Goal: Transaction & Acquisition: Book appointment/travel/reservation

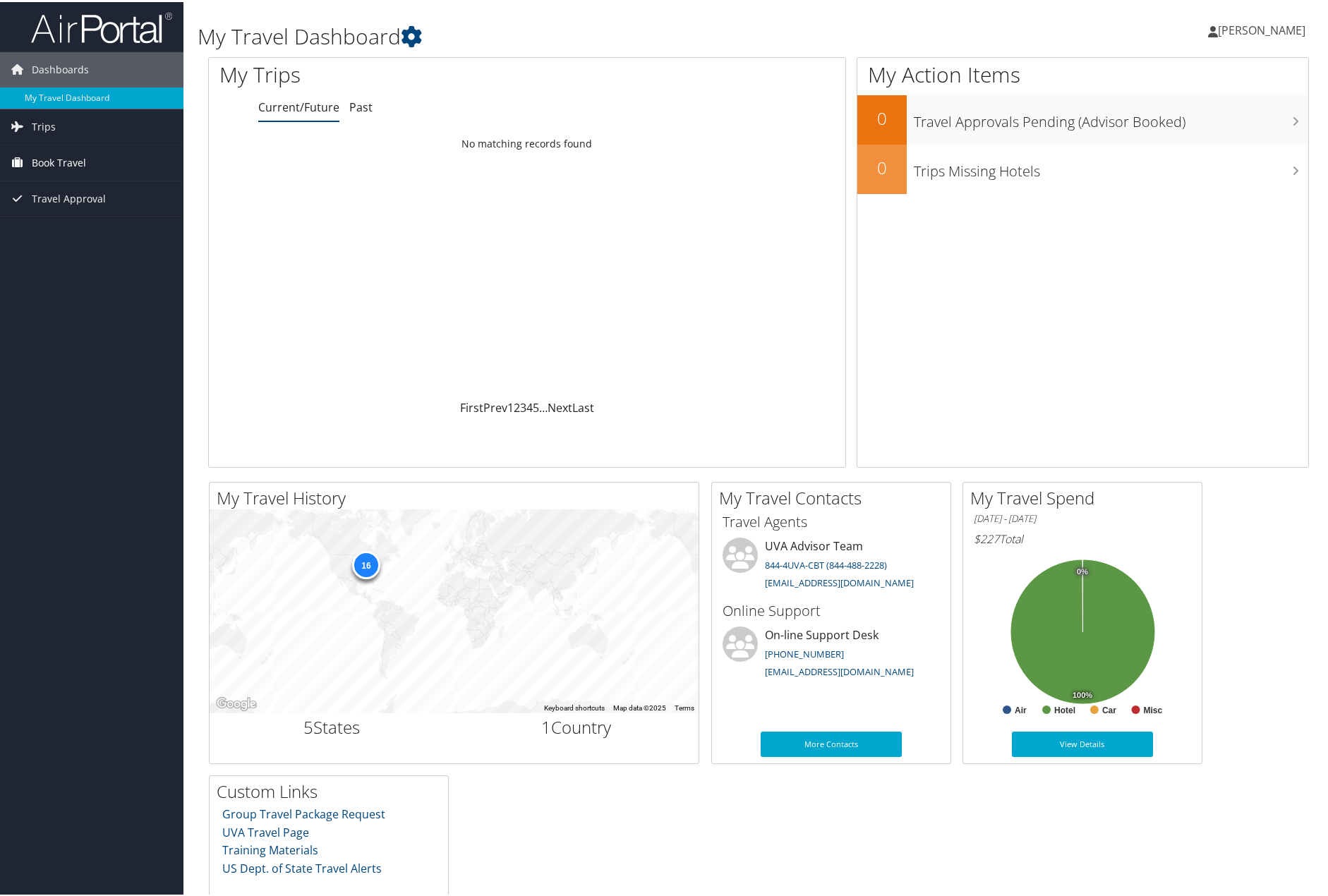
click at [74, 152] on span "Book Travel" at bounding box center [59, 160] width 54 height 35
click at [60, 232] on link "Book/Manage Online Trips" at bounding box center [92, 231] width 184 height 21
click at [50, 226] on link "Book/Manage Online Trips" at bounding box center [92, 231] width 184 height 21
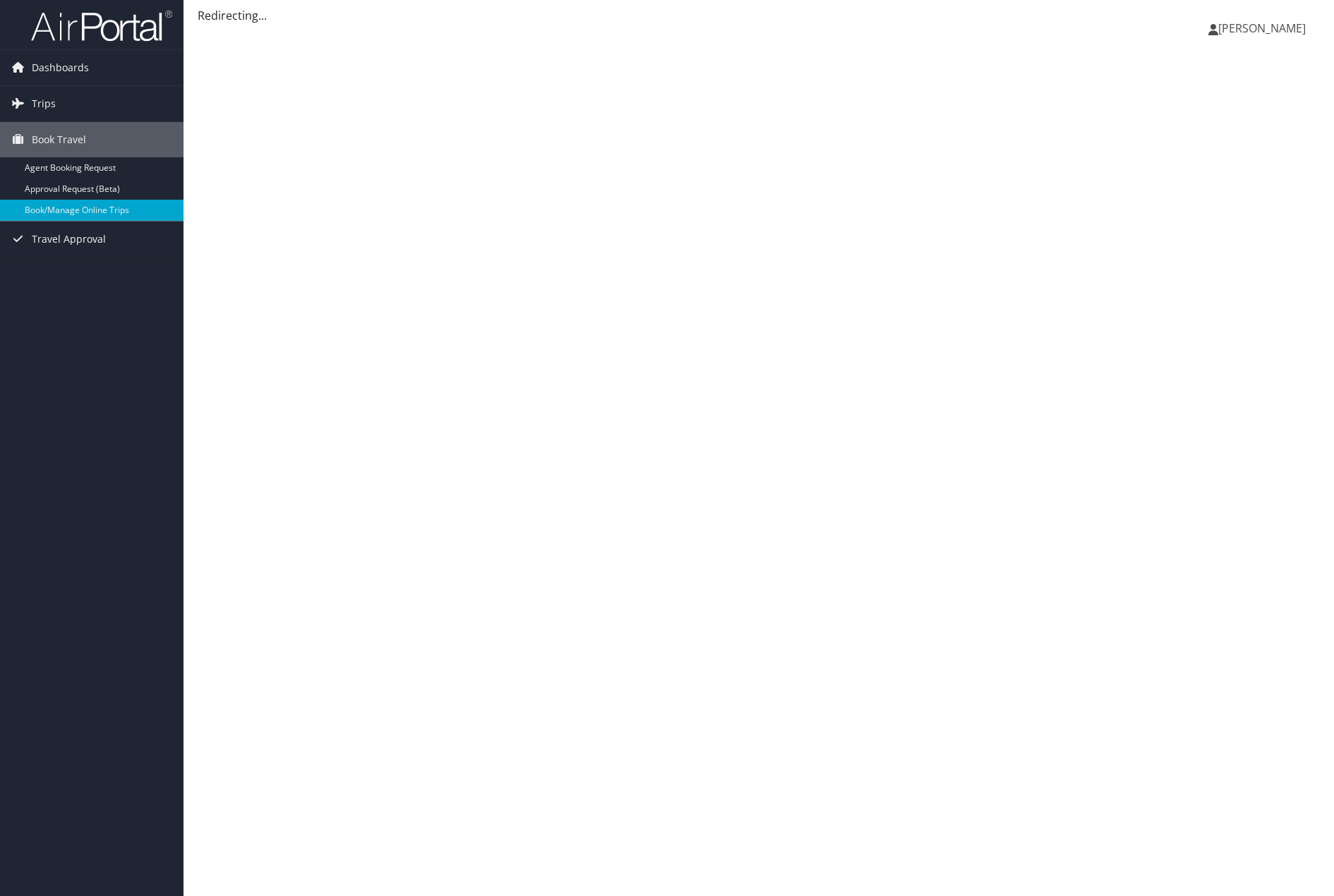
drag, startPoint x: 0, startPoint y: 0, endPoint x: 1251, endPoint y: 32, distance: 1251.4
click at [1251, 32] on span "[PERSON_NAME]" at bounding box center [1262, 28] width 88 height 16
